Goal: Check status: Check status

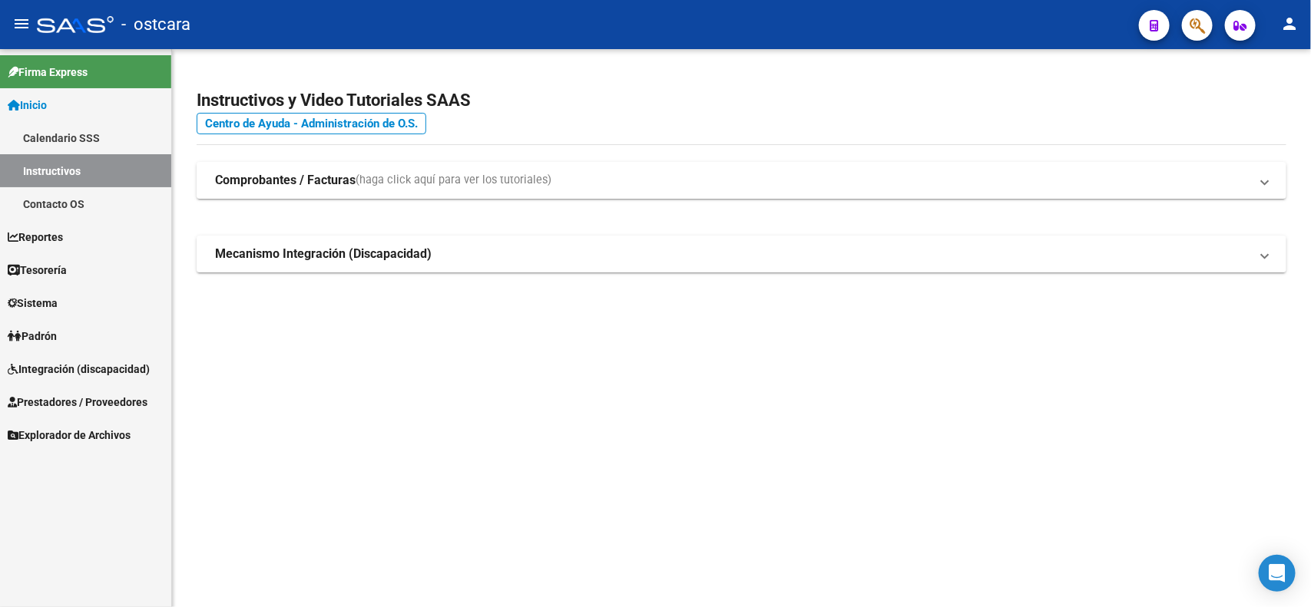
click at [57, 334] on span "Padrón" at bounding box center [32, 336] width 49 height 17
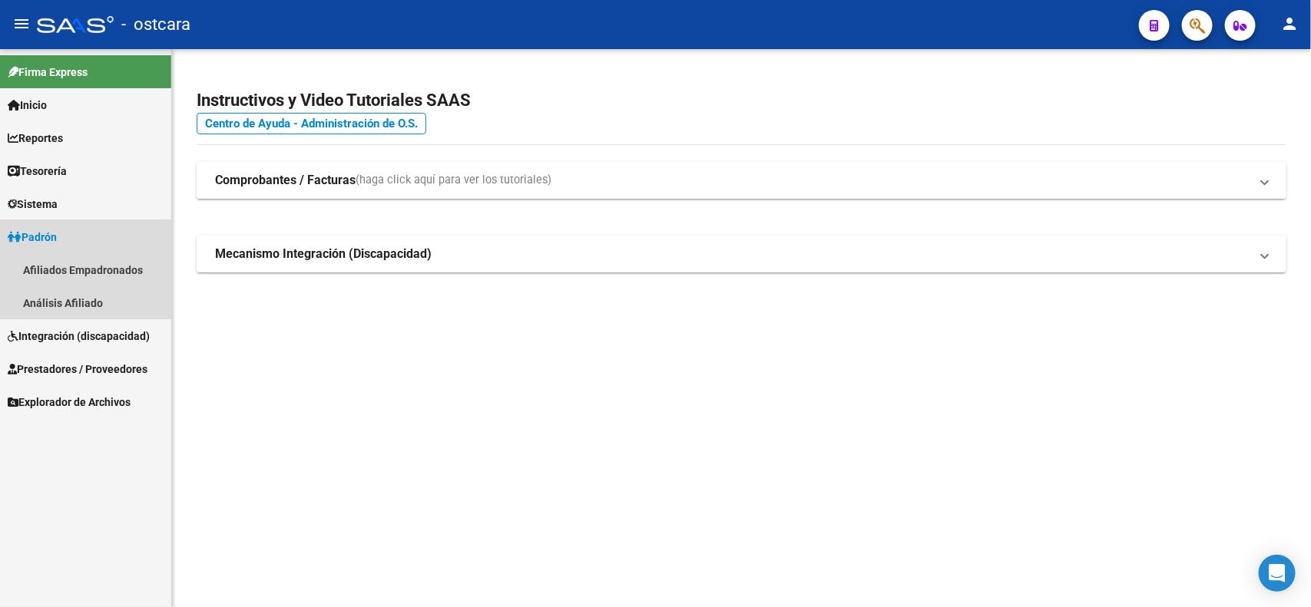
click at [41, 233] on span "Padrón" at bounding box center [32, 237] width 49 height 17
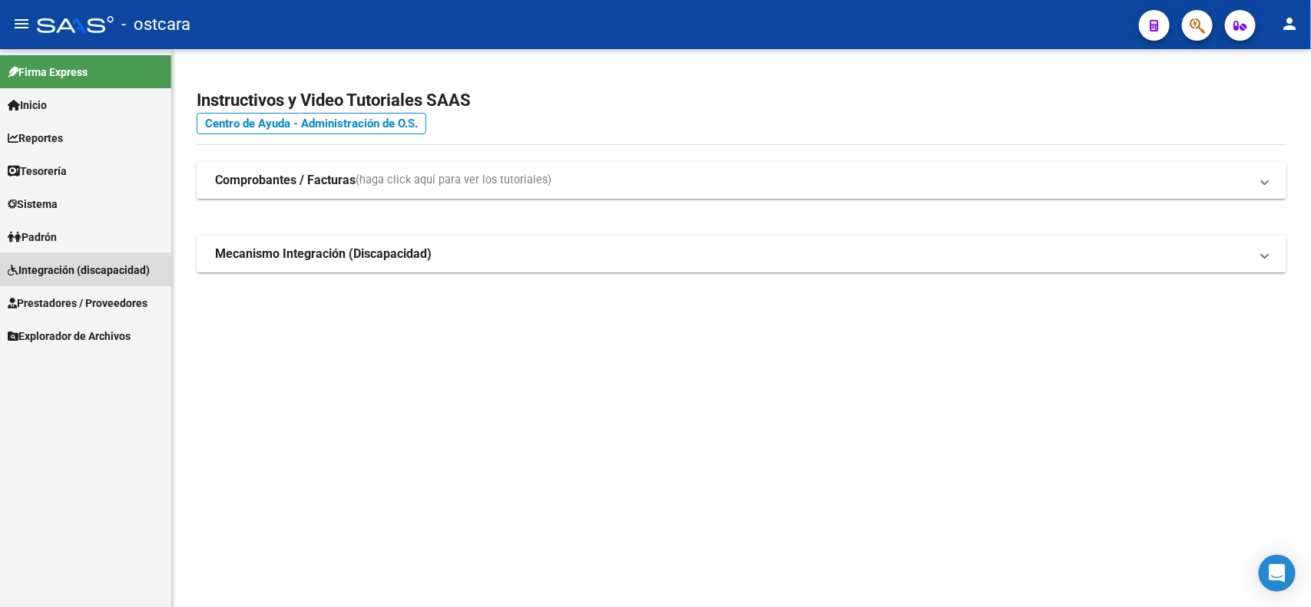
click at [100, 263] on span "Integración (discapacidad)" at bounding box center [79, 270] width 142 height 17
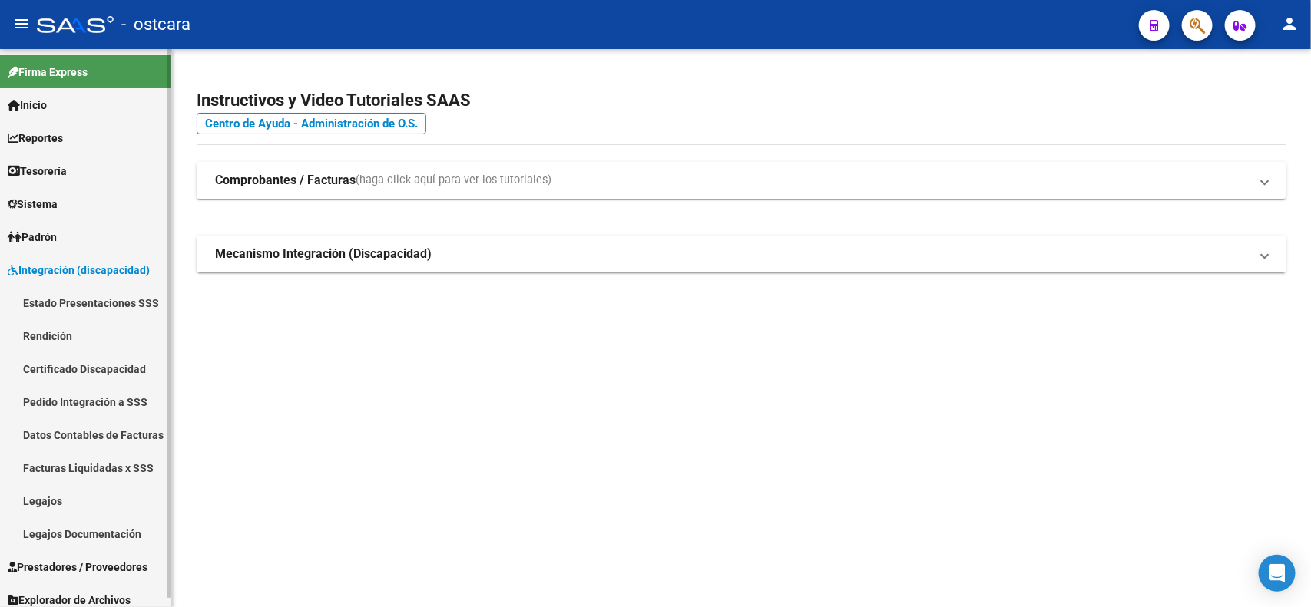
click at [64, 501] on link "Legajos" at bounding box center [85, 500] width 171 height 33
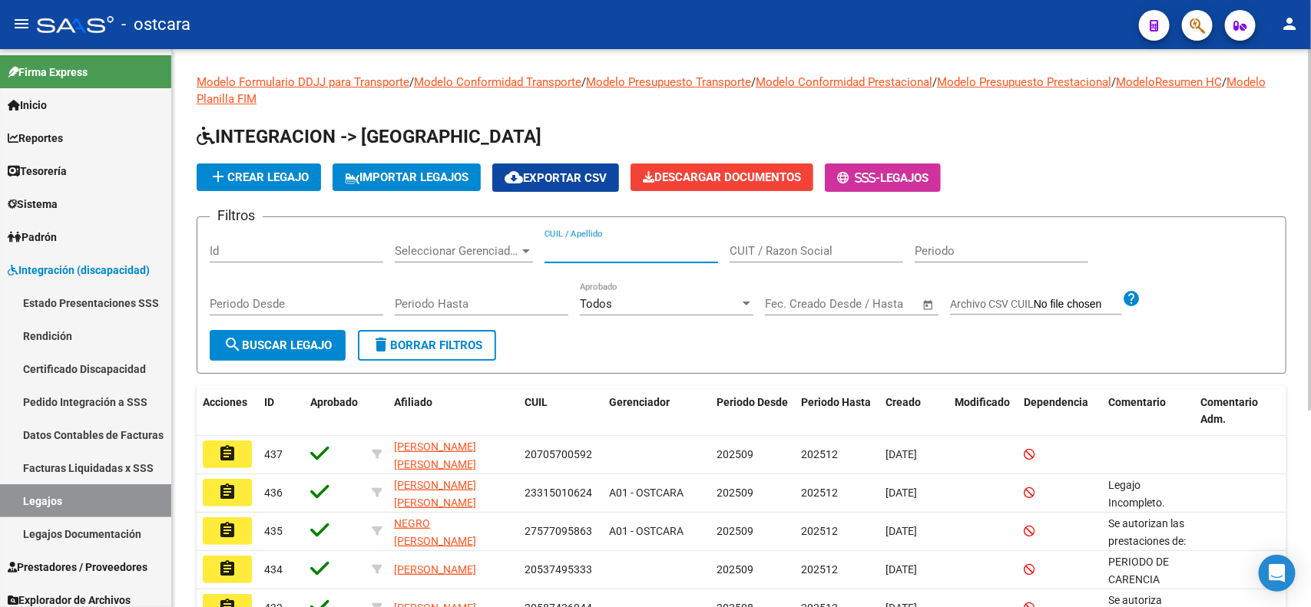
click at [594, 244] on input "CUIL / Apellido" at bounding box center [631, 251] width 174 height 14
type input "[PERSON_NAME]"
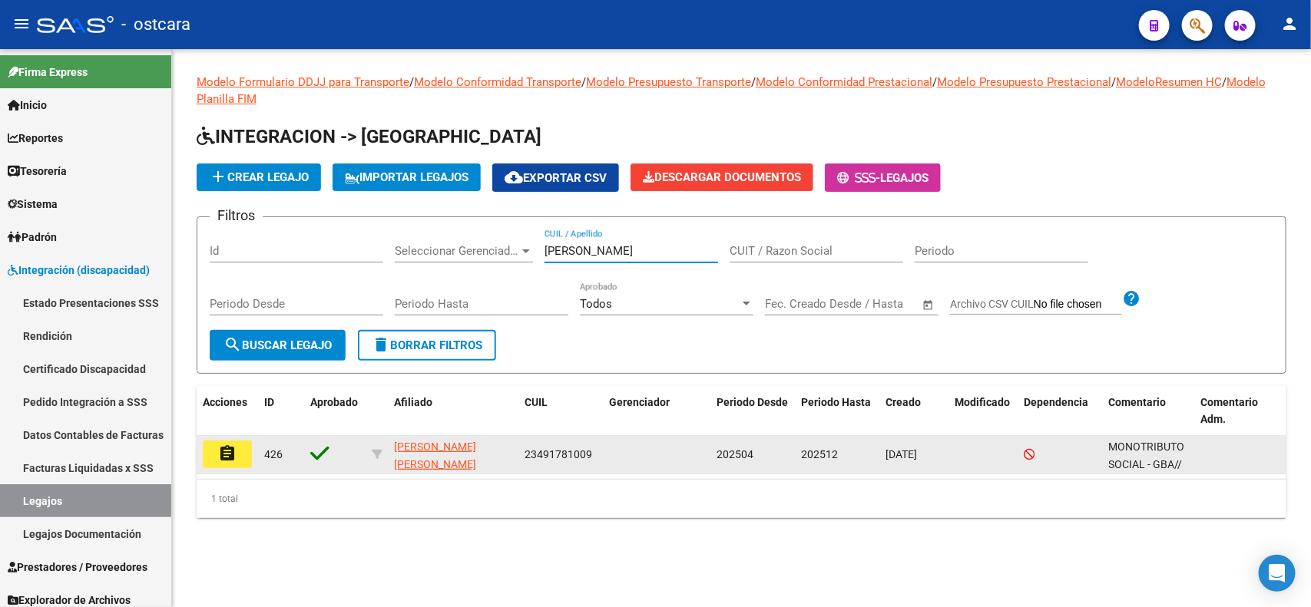
click at [233, 451] on mat-icon "assignment" at bounding box center [227, 454] width 18 height 18
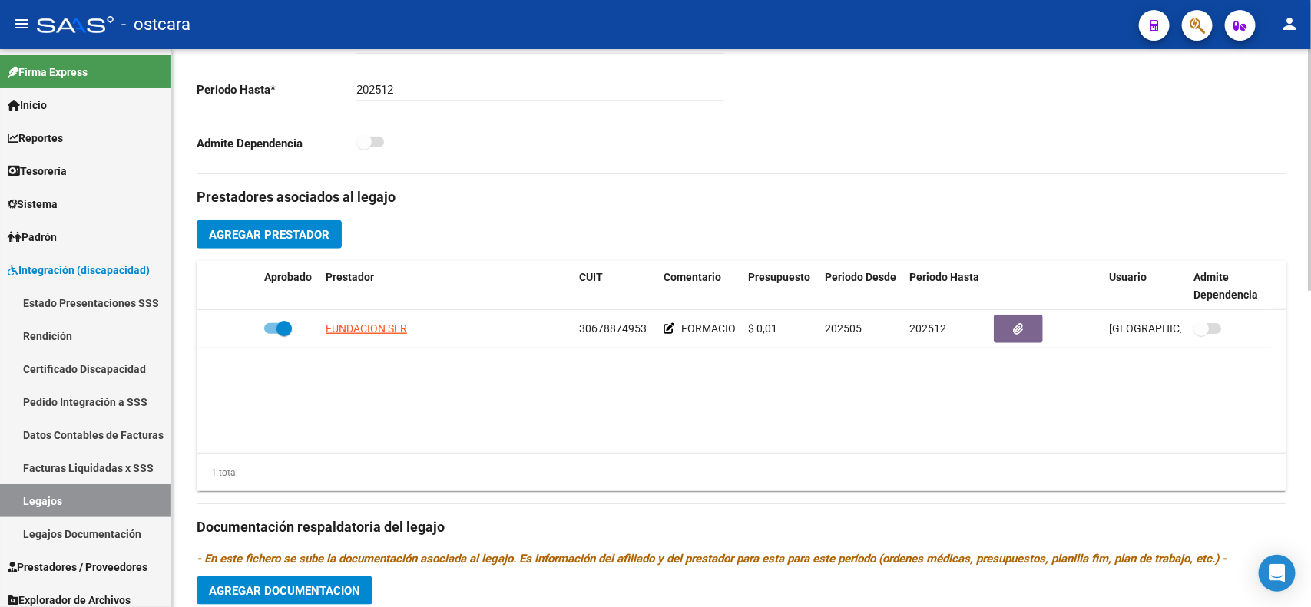
scroll to position [536, 0]
